Goal: Task Accomplishment & Management: Manage account settings

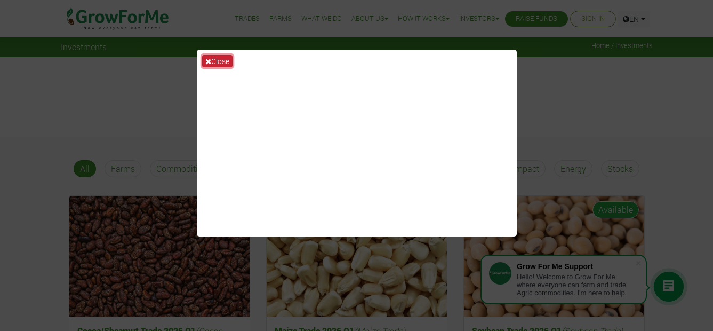
click at [216, 62] on button "Close" at bounding box center [217, 61] width 30 height 12
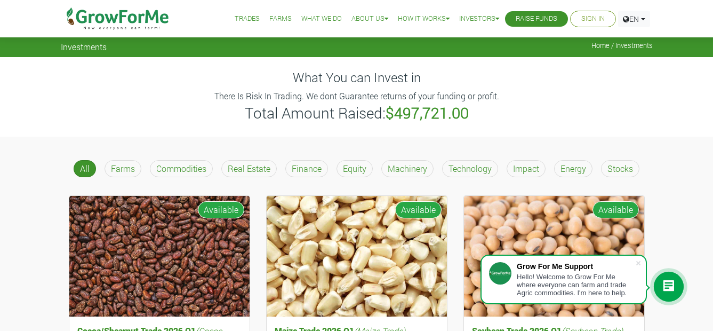
click at [590, 14] on link "Sign In" at bounding box center [592, 18] width 23 height 11
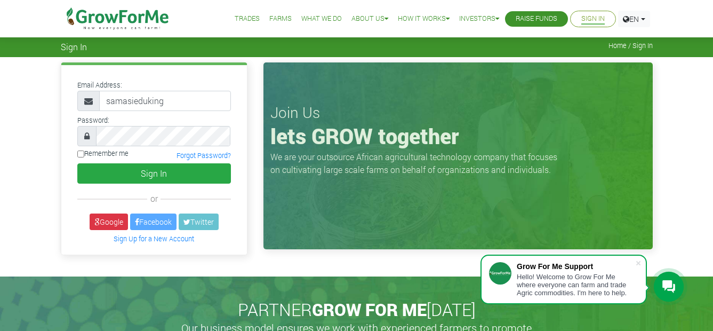
type input "samasieduking@yahoo.co.uk"
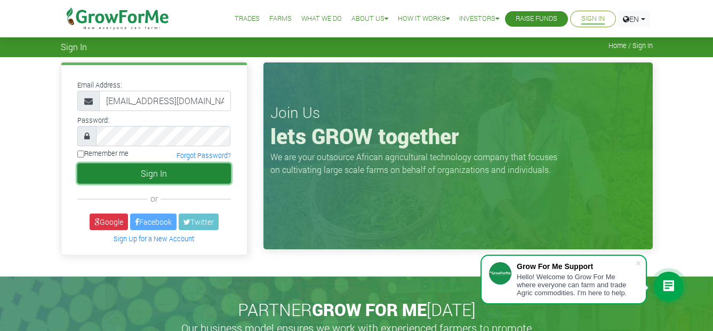
click at [129, 170] on button "Sign In" at bounding box center [154, 173] width 154 height 20
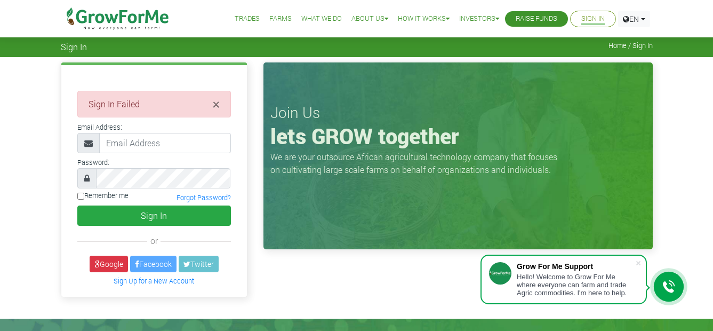
click at [130, 145] on input "email" at bounding box center [165, 143] width 132 height 20
click at [126, 141] on input "email" at bounding box center [165, 143] width 132 height 20
click at [111, 140] on input "email" at bounding box center [165, 143] width 132 height 20
click at [132, 142] on input "email" at bounding box center [165, 143] width 132 height 20
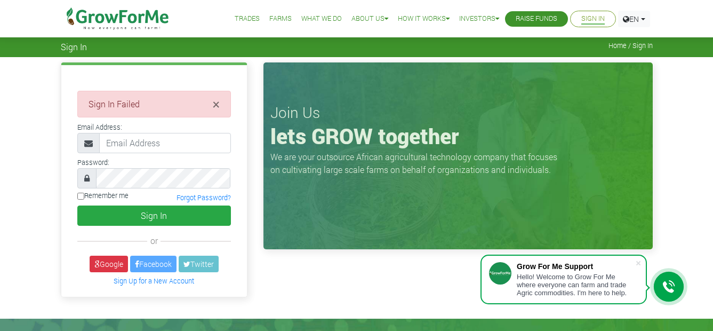
click at [132, 142] on input "email" at bounding box center [165, 143] width 132 height 20
type input "[EMAIL_ADDRESS][DOMAIN_NAME]"
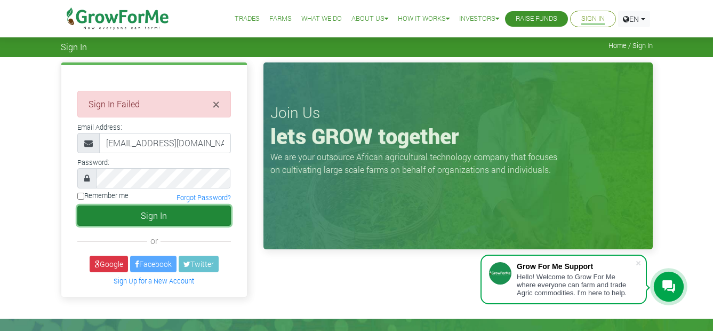
click at [161, 210] on button "Sign In" at bounding box center [154, 215] width 154 height 20
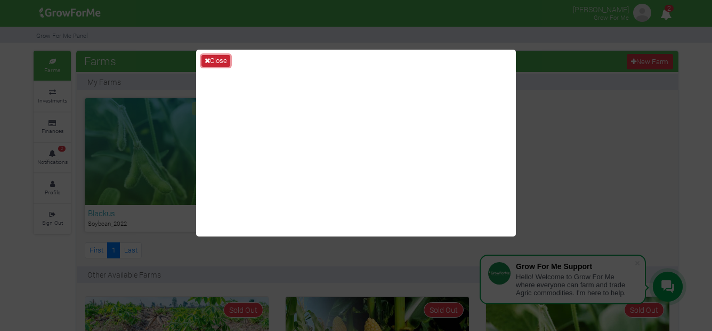
click at [211, 58] on button "Close" at bounding box center [216, 61] width 29 height 12
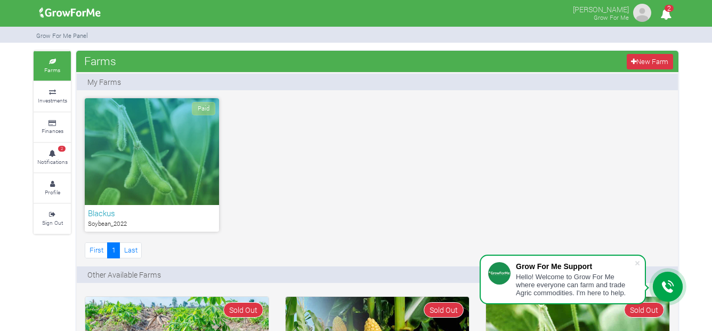
click at [669, 6] on span "2" at bounding box center [669, 8] width 9 height 7
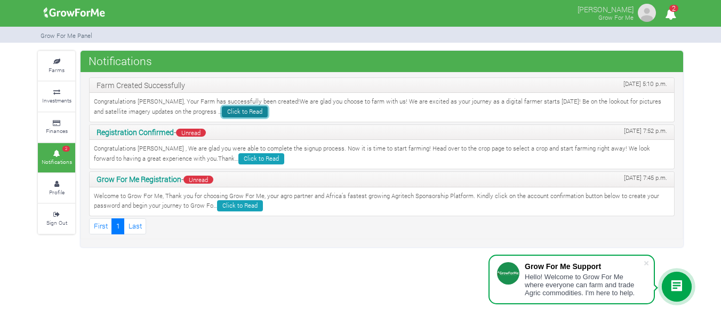
click at [222, 109] on link "Click to Read" at bounding box center [245, 111] width 46 height 11
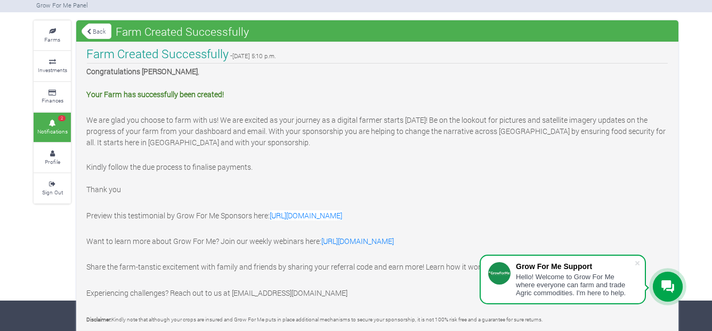
scroll to position [38, 0]
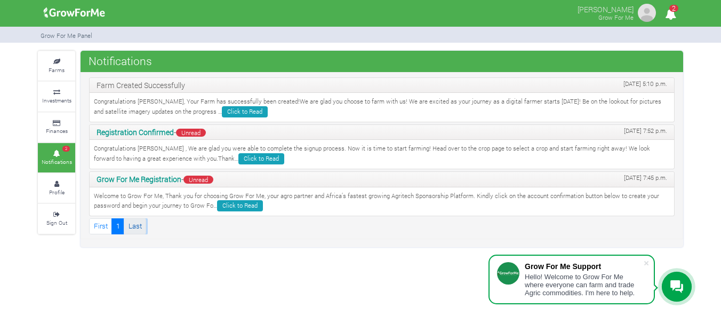
click at [139, 226] on link "Last" at bounding box center [135, 225] width 22 height 15
click at [54, 92] on icon at bounding box center [57, 92] width 32 height 5
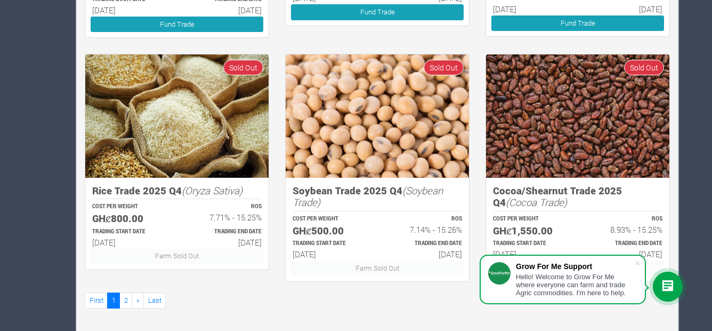
scroll to position [655, 0]
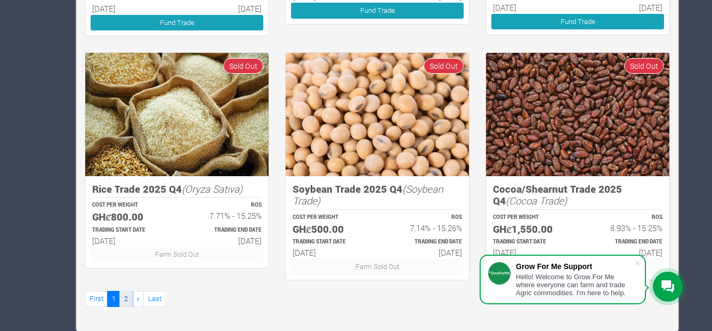
click at [129, 299] on link "2" at bounding box center [125, 298] width 13 height 15
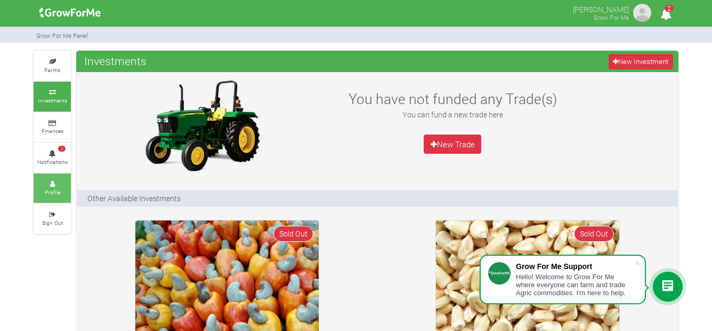
click at [47, 189] on small "Profile" at bounding box center [52, 191] width 15 height 7
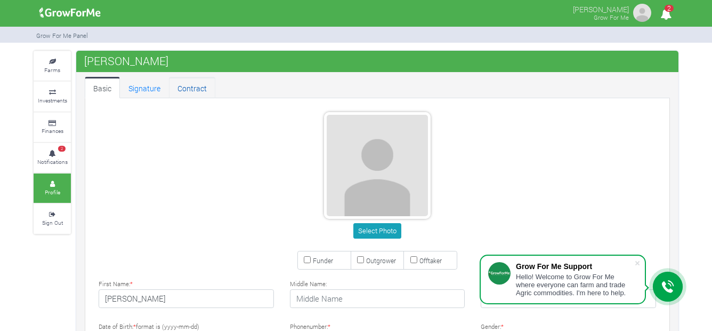
click at [191, 86] on link "Contract" at bounding box center [192, 87] width 46 height 21
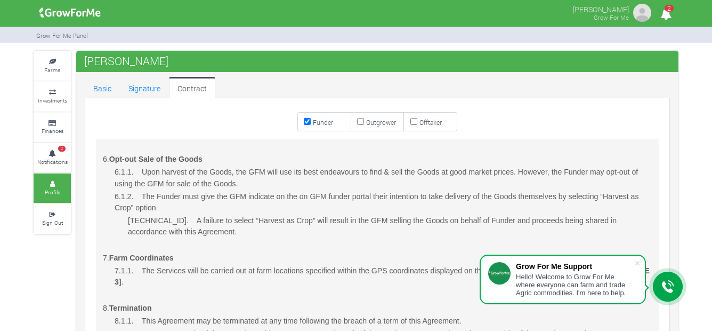
scroll to position [1333, 0]
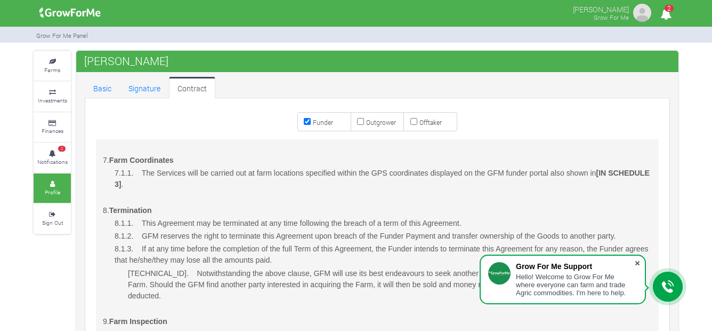
click at [636, 263] on span at bounding box center [637, 263] width 11 height 11
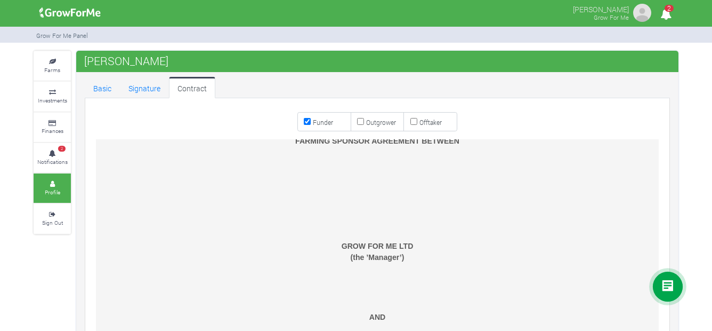
scroll to position [0, 0]
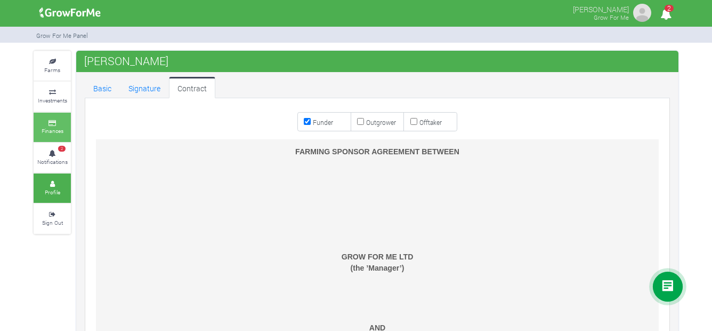
click at [48, 127] on link "Finances" at bounding box center [52, 127] width 37 height 29
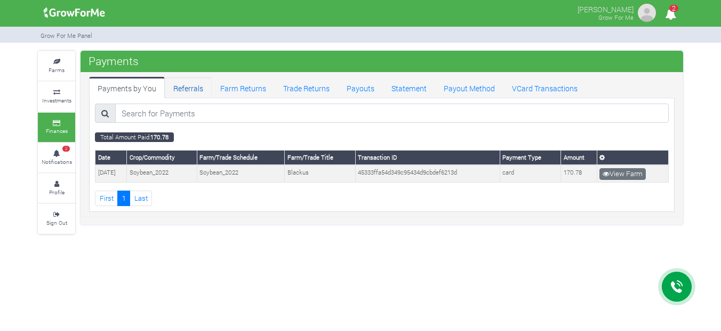
click at [181, 90] on link "Referrals" at bounding box center [188, 87] width 47 height 21
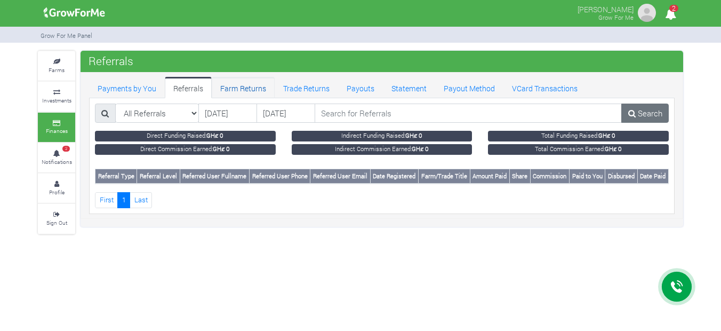
click at [240, 88] on link "Farm Returns" at bounding box center [243, 87] width 63 height 21
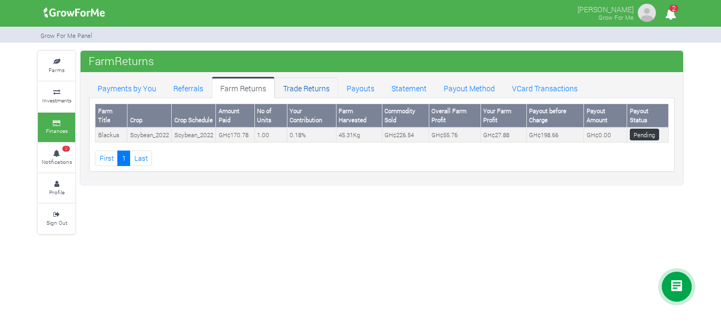
click at [304, 89] on link "Trade Returns" at bounding box center [306, 87] width 63 height 21
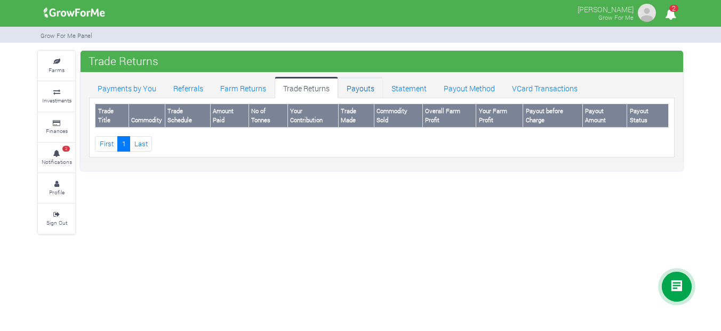
click at [363, 87] on link "Payouts" at bounding box center [360, 87] width 45 height 21
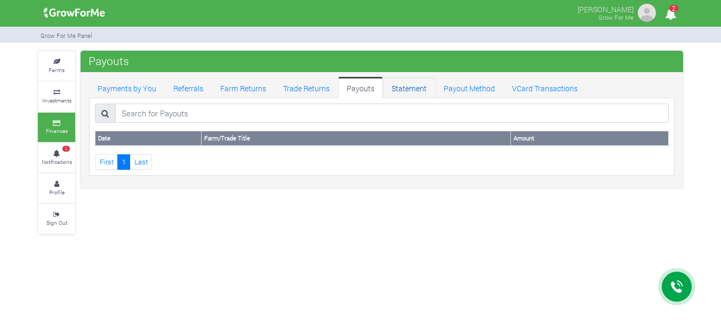
click at [405, 93] on link "Statement" at bounding box center [409, 87] width 52 height 21
click at [471, 88] on link "Payout Method" at bounding box center [469, 87] width 68 height 21
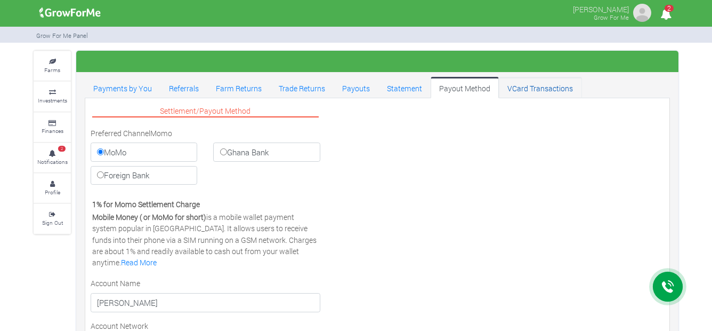
click at [514, 83] on link "VCard Transactions" at bounding box center [540, 87] width 83 height 21
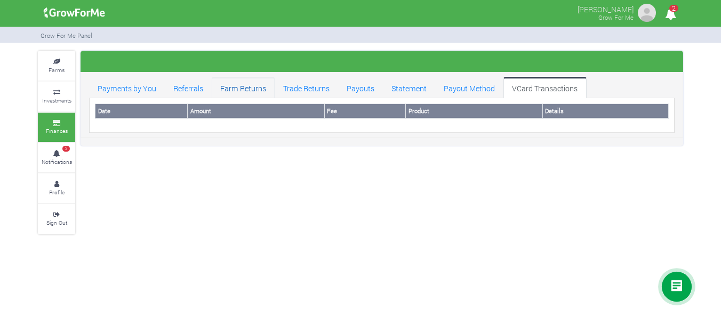
click at [248, 89] on link "Farm Returns" at bounding box center [243, 87] width 63 height 21
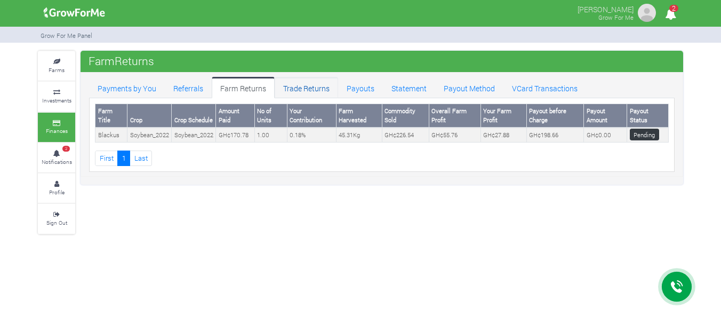
click at [302, 92] on link "Trade Returns" at bounding box center [306, 87] width 63 height 21
